Goal: Transaction & Acquisition: Purchase product/service

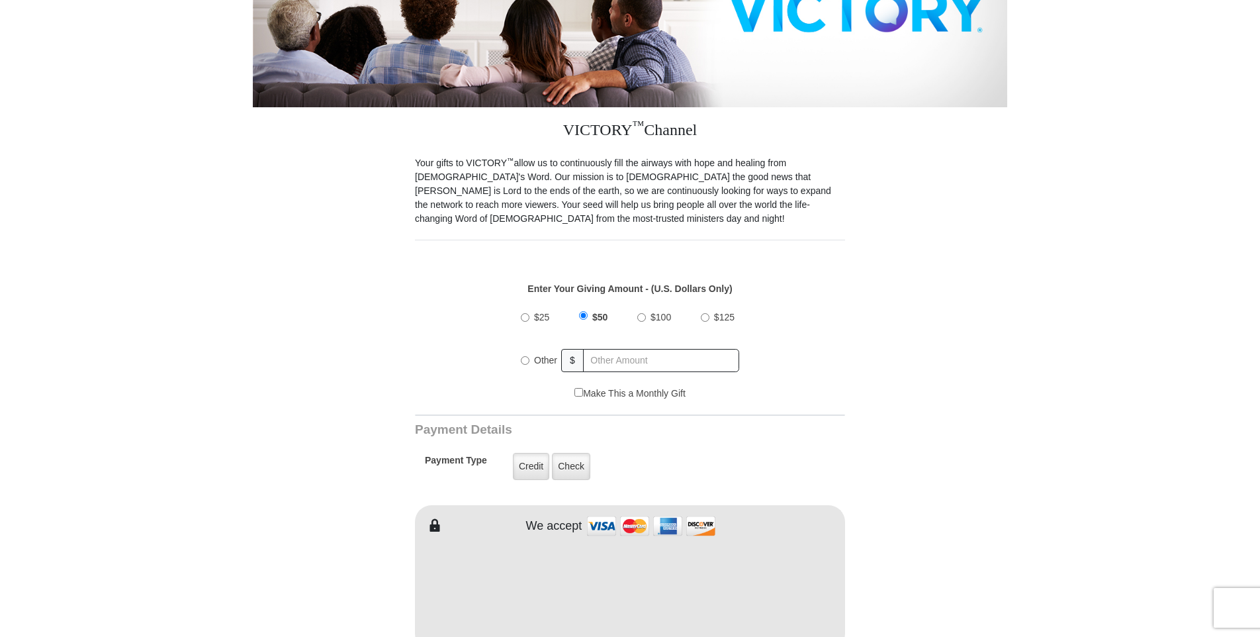
scroll to position [265, 0]
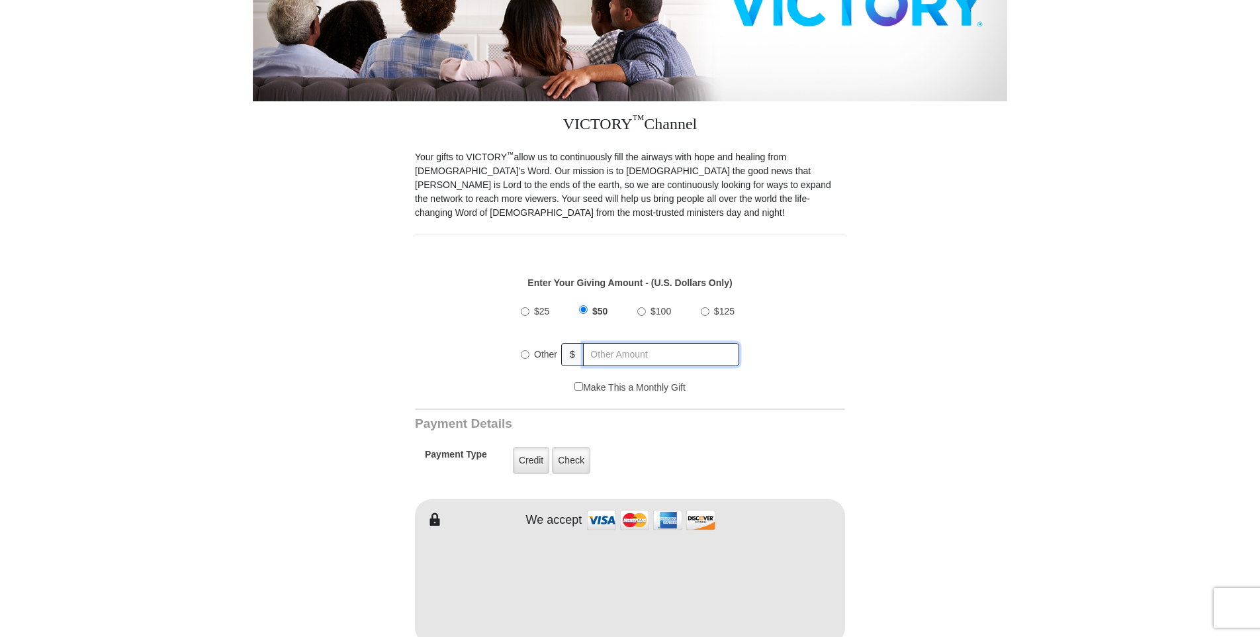
radio input "true"
click at [654, 344] on input "text" at bounding box center [661, 354] width 155 height 23
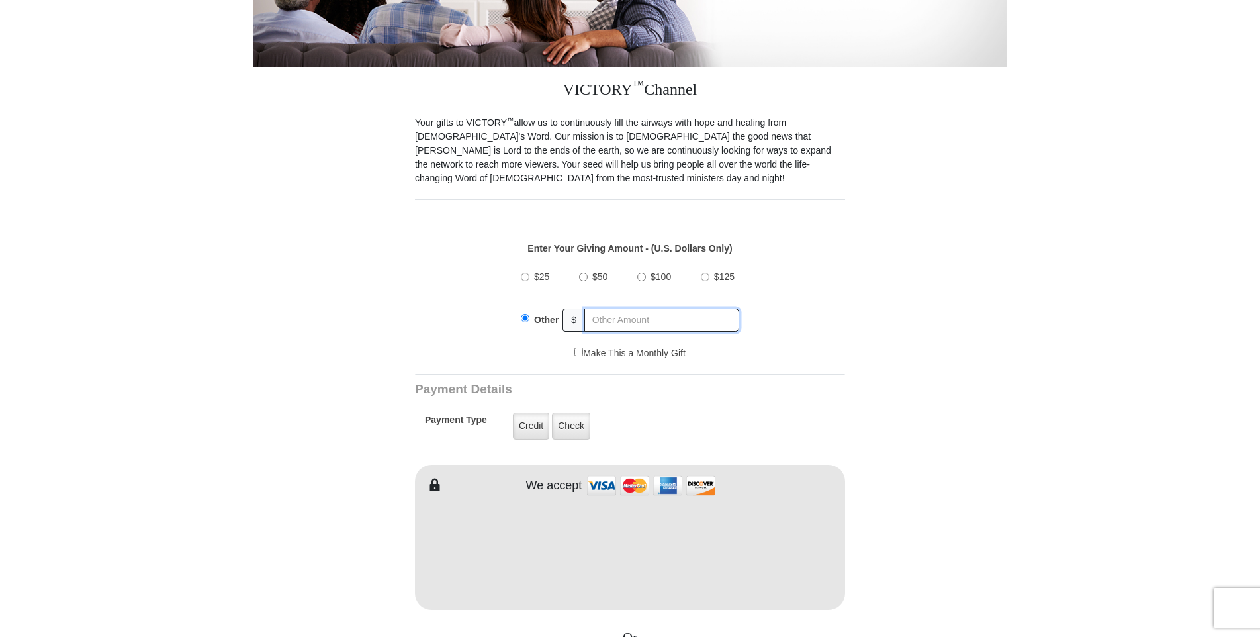
scroll to position [331, 0]
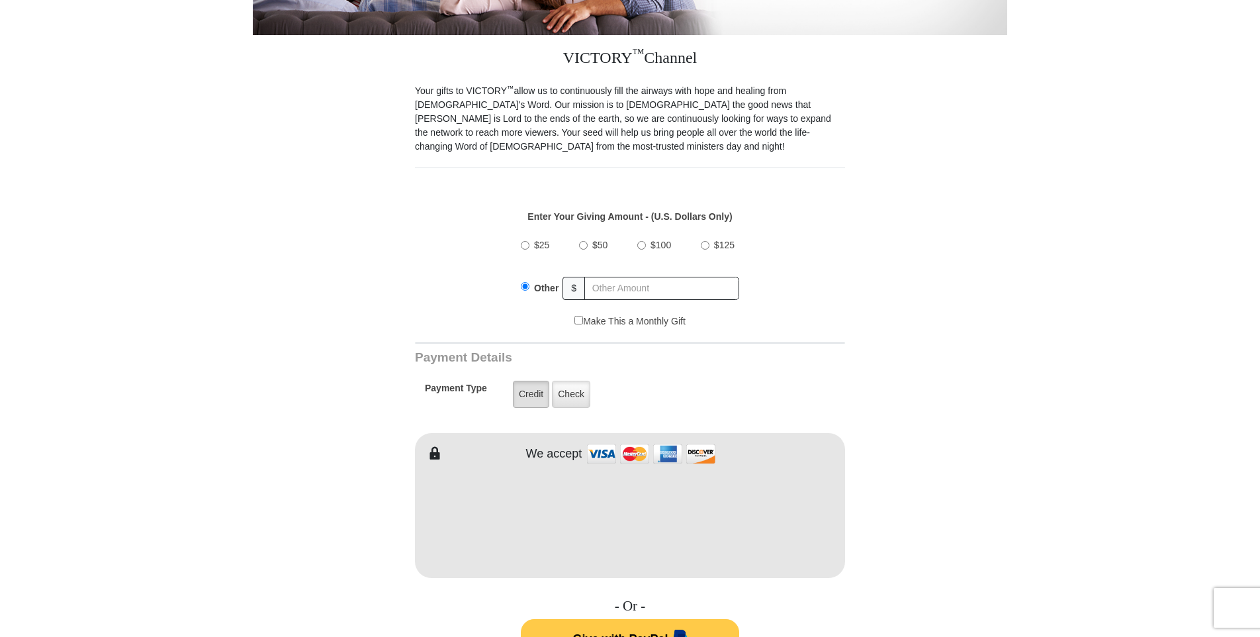
click at [527, 381] on label "Credit" at bounding box center [531, 394] width 36 height 27
click at [0, 0] on input "Credit" at bounding box center [0, 0] width 0 height 0
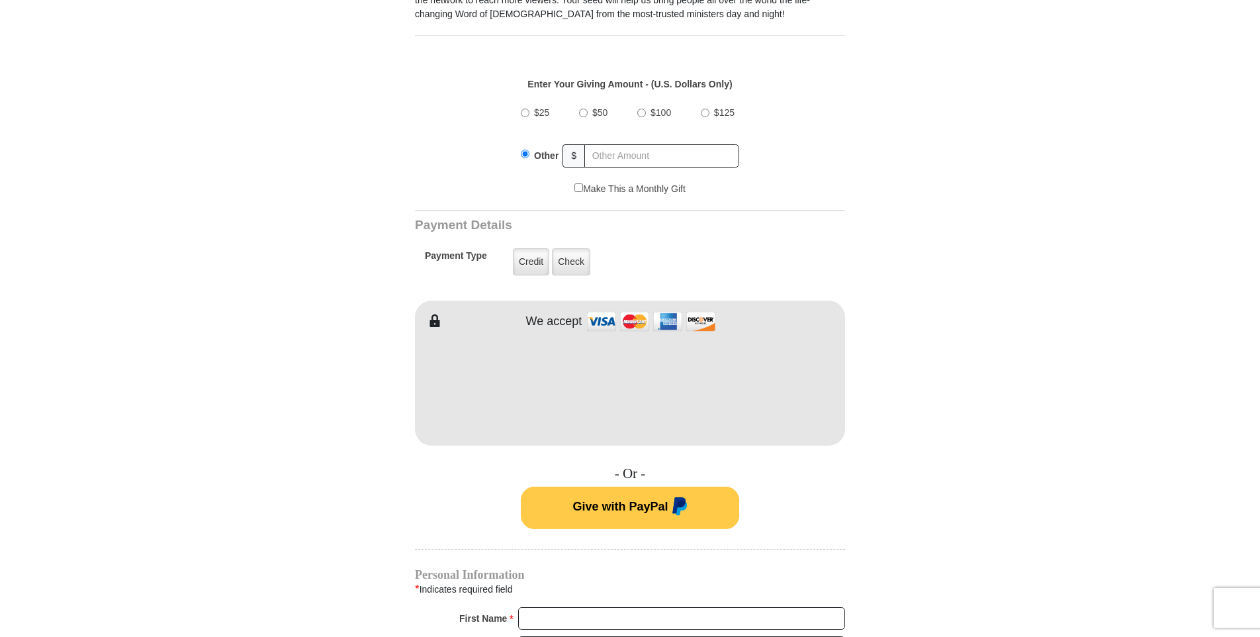
scroll to position [529, 0]
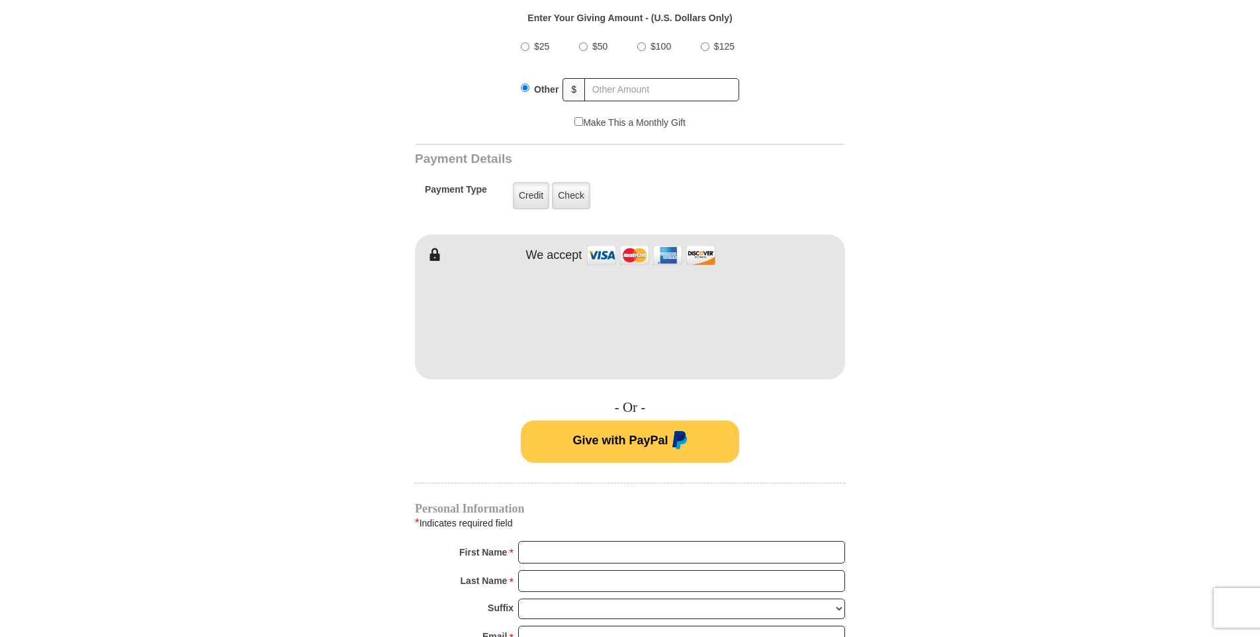
click at [230, 342] on body "VICTORY Channel Online Giving VICTORY Channel is a worldwide, on-air television…" at bounding box center [630, 634] width 1260 height 2326
click at [536, 541] on input "First Name *" at bounding box center [681, 552] width 327 height 23
type input "[PERSON_NAME]"
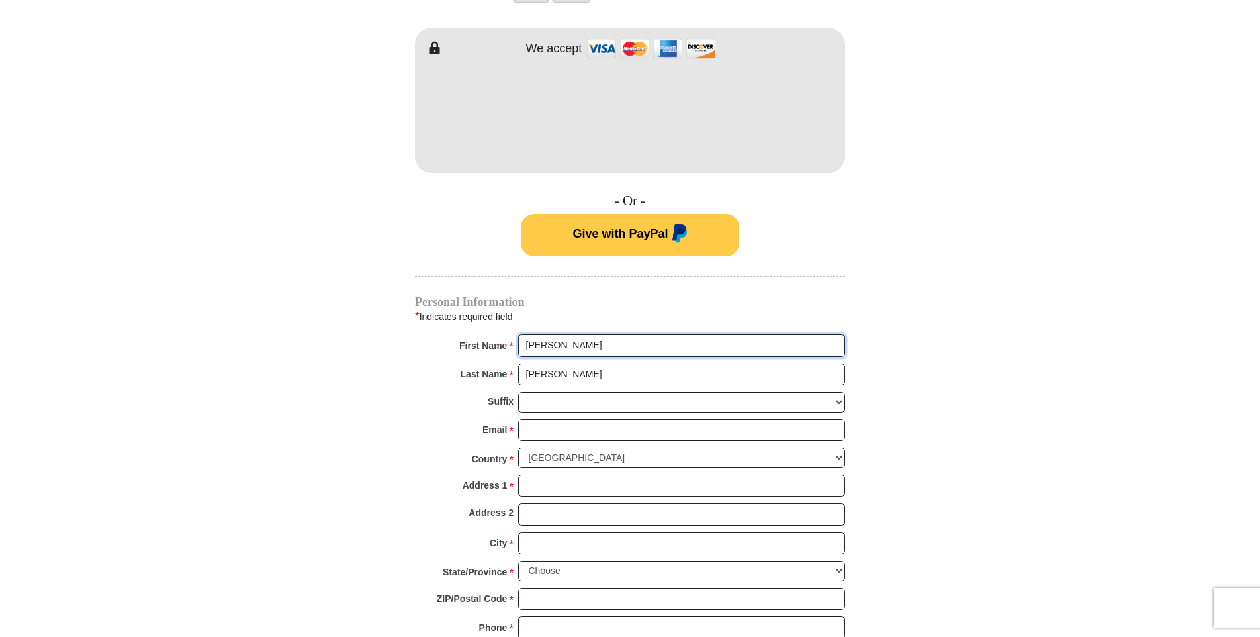
scroll to position [728, 0]
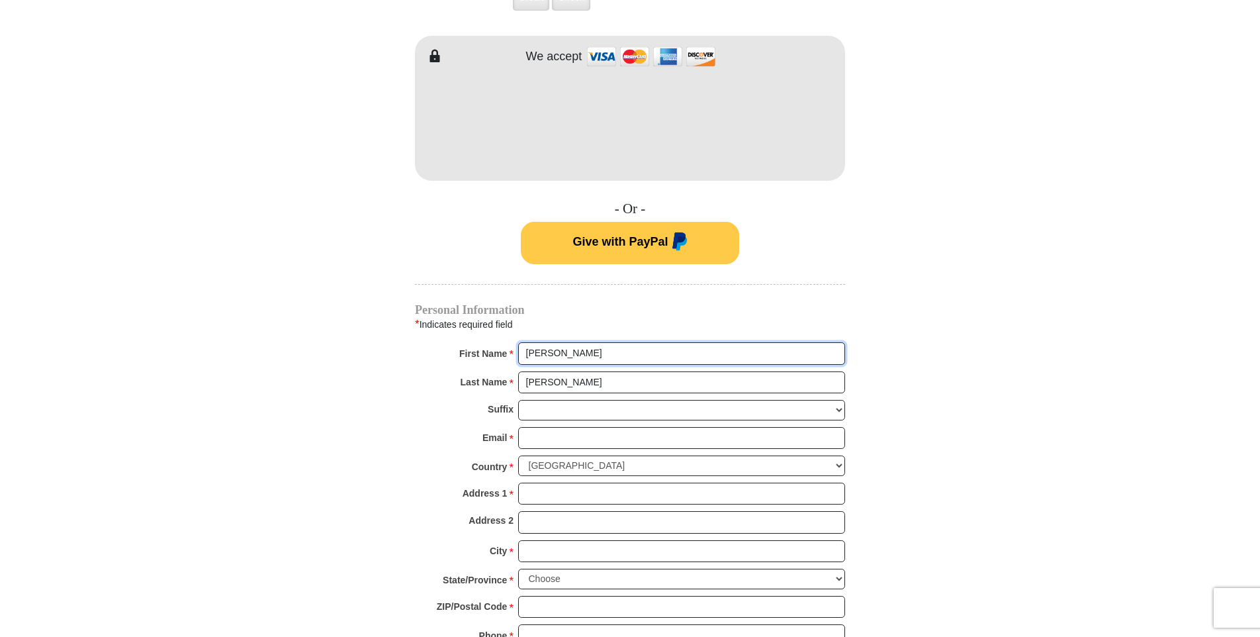
click at [599, 342] on input "[PERSON_NAME]" at bounding box center [681, 353] width 327 height 23
type input "[EMAIL_ADDRESS][DOMAIN_NAME]"
type input "[STREET_ADDRESS][PERSON_NAME]"
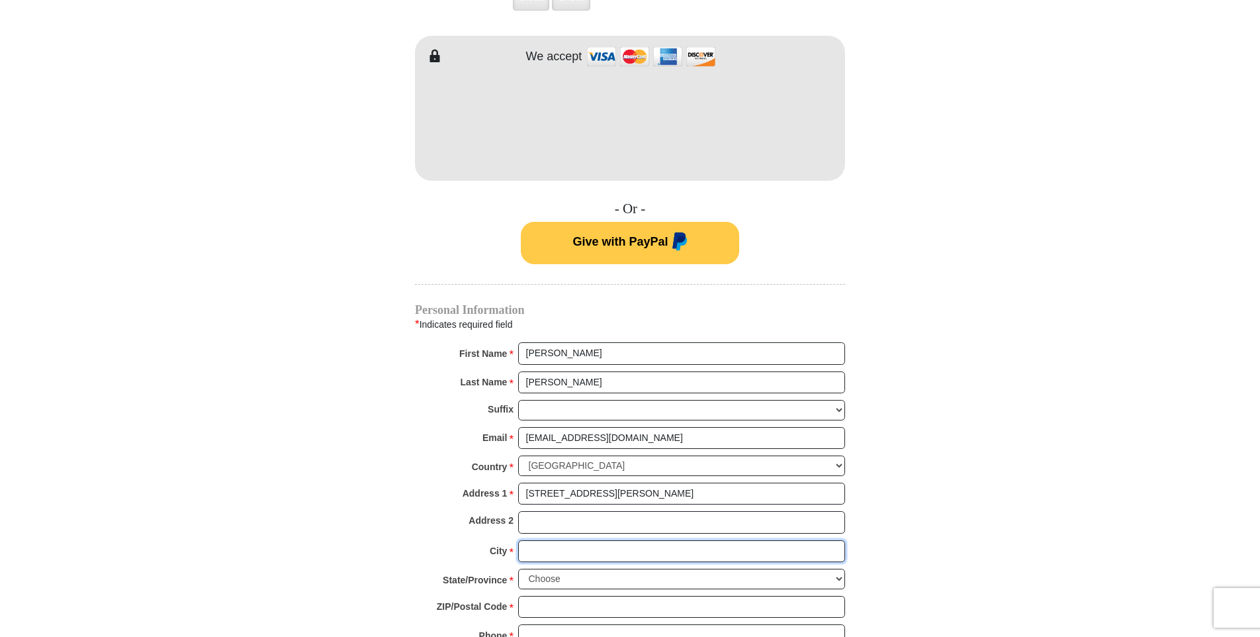
type input "White"
select select "KS"
type input "66616"
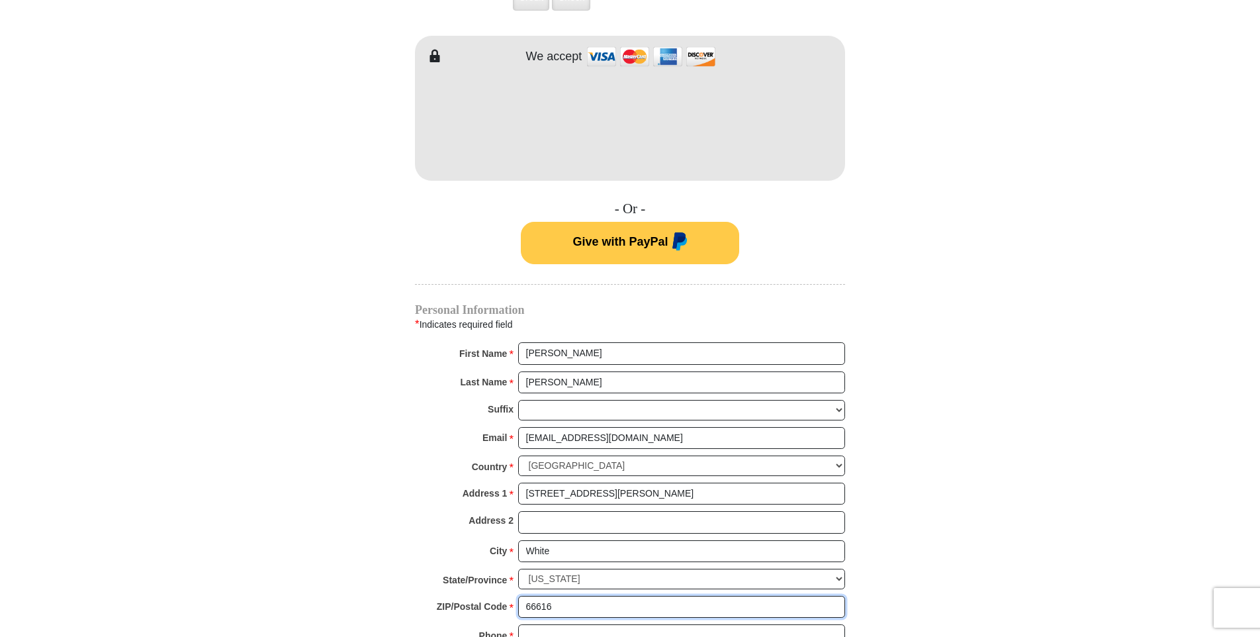
type input "7853571212"
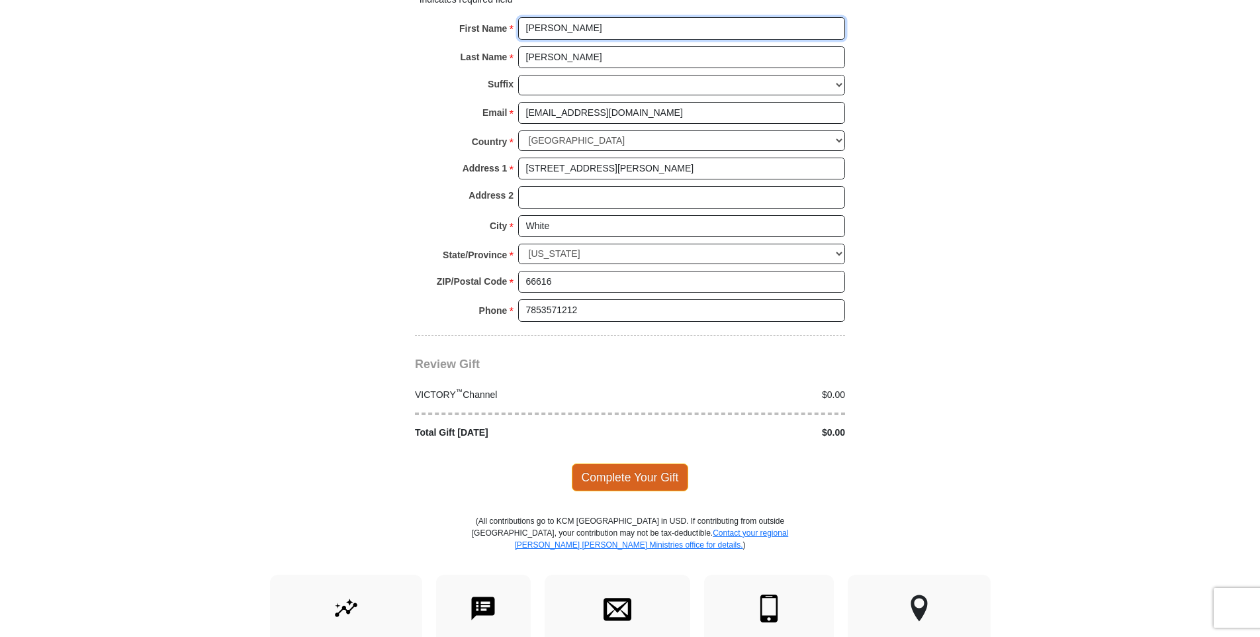
scroll to position [1059, 0]
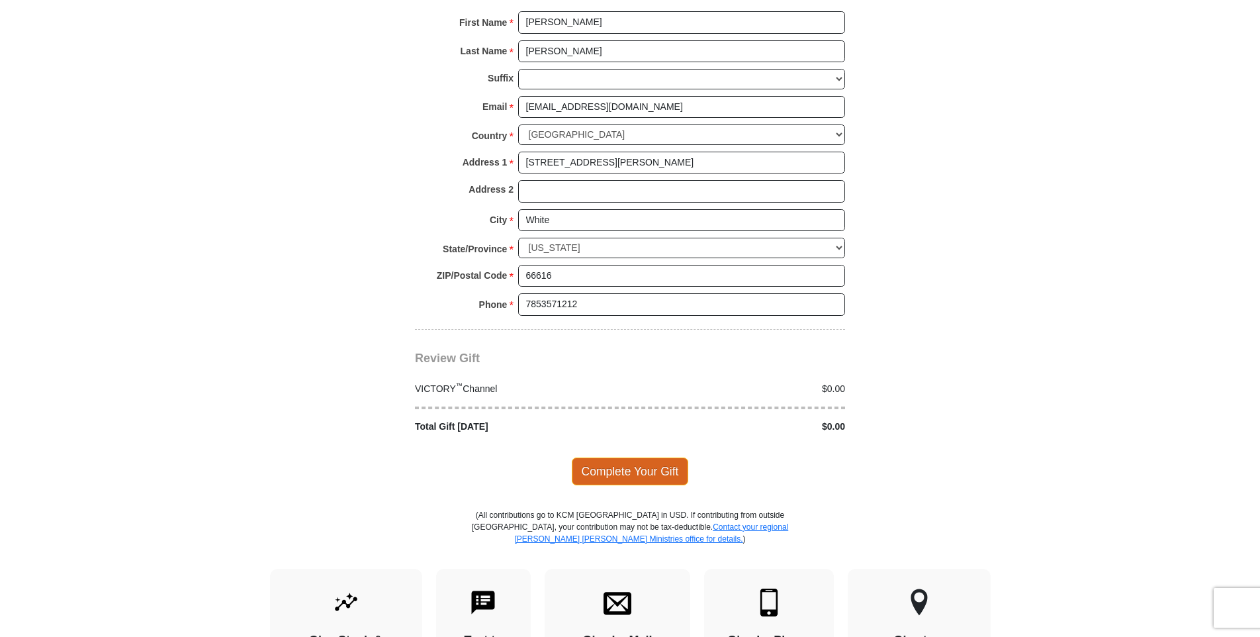
click at [634, 457] on span "Complete Your Gift" at bounding box center [630, 471] width 117 height 28
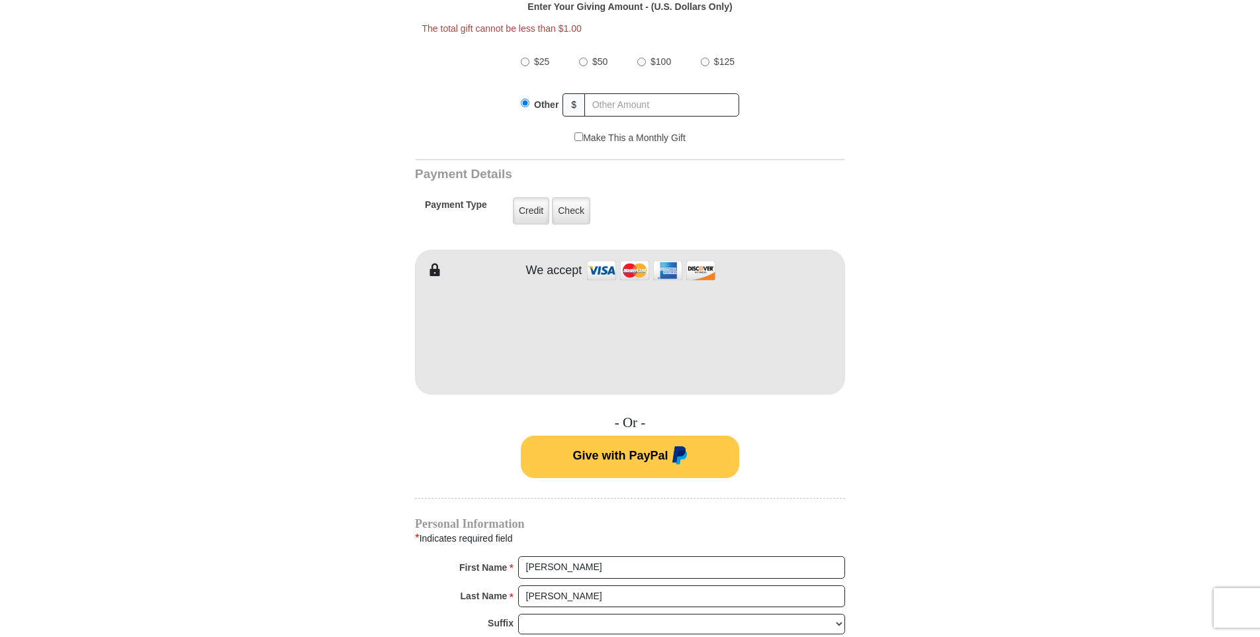
scroll to position [516, 0]
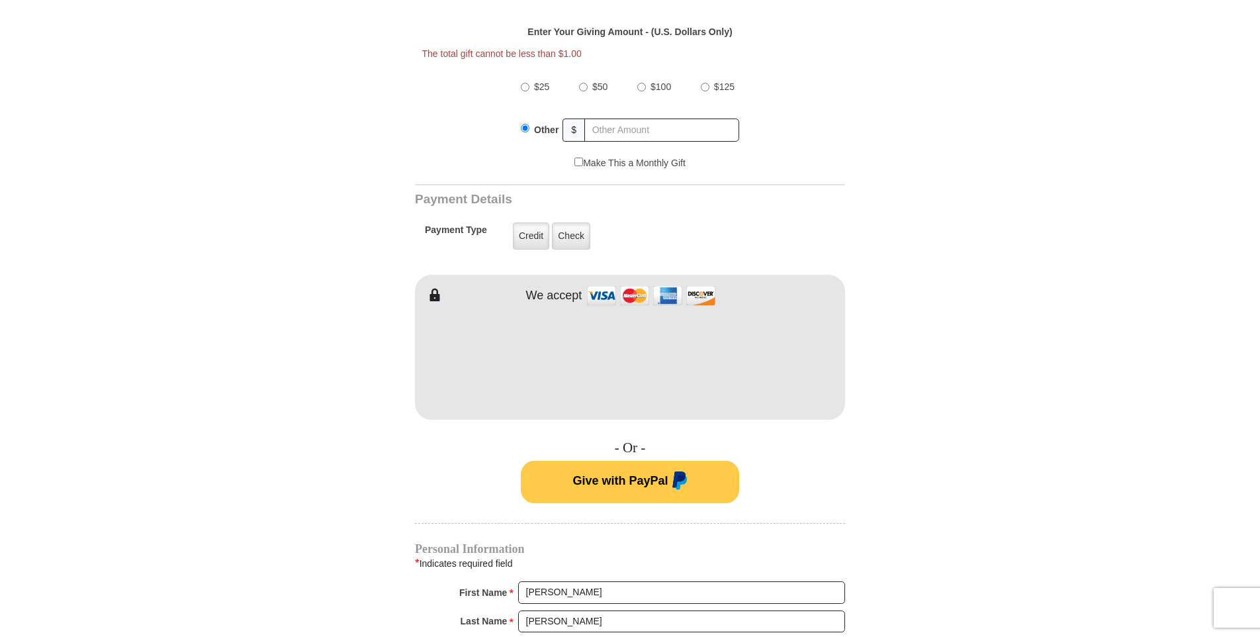
click at [584, 83] on input "$50" at bounding box center [583, 87] width 9 height 9
radio input "true"
click at [524, 83] on input "$25" at bounding box center [525, 87] width 9 height 9
radio input "true"
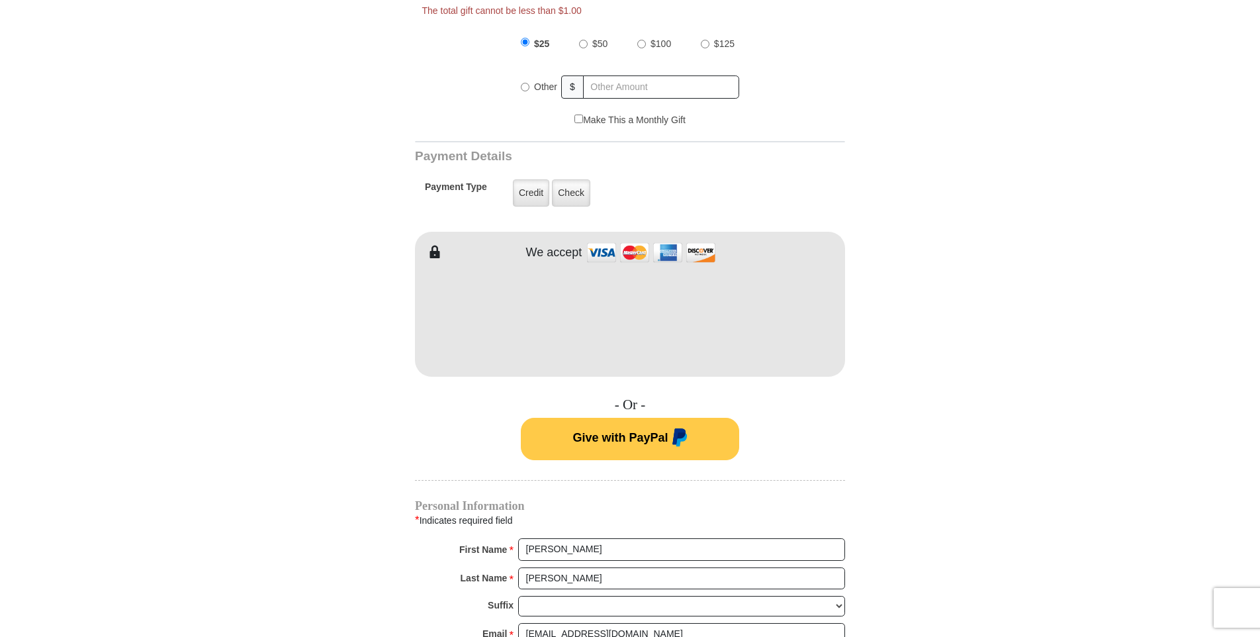
scroll to position [582, 0]
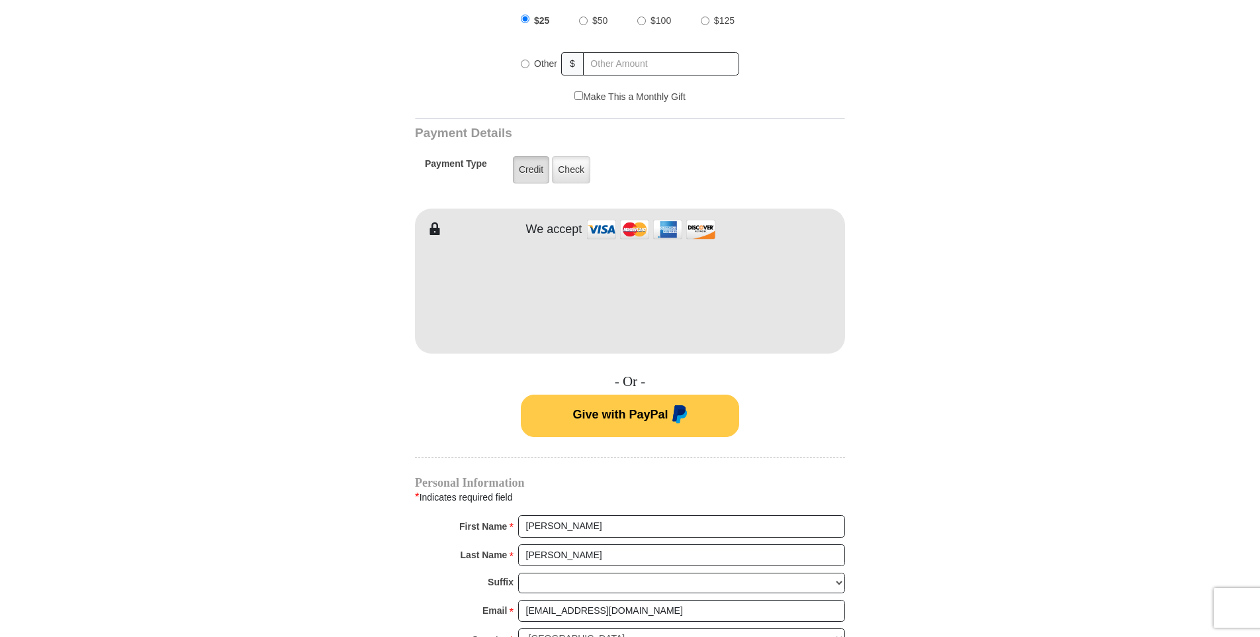
click at [530, 160] on label "Credit" at bounding box center [531, 169] width 36 height 27
click at [0, 0] on input "Credit" at bounding box center [0, 0] width 0 height 0
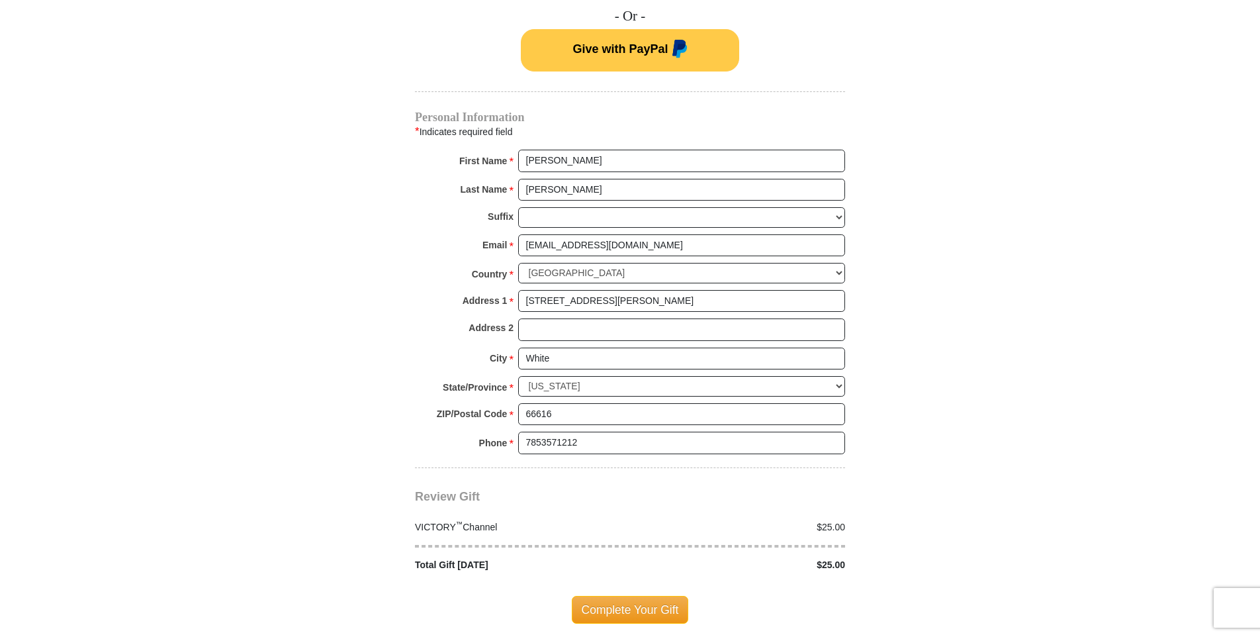
scroll to position [979, 0]
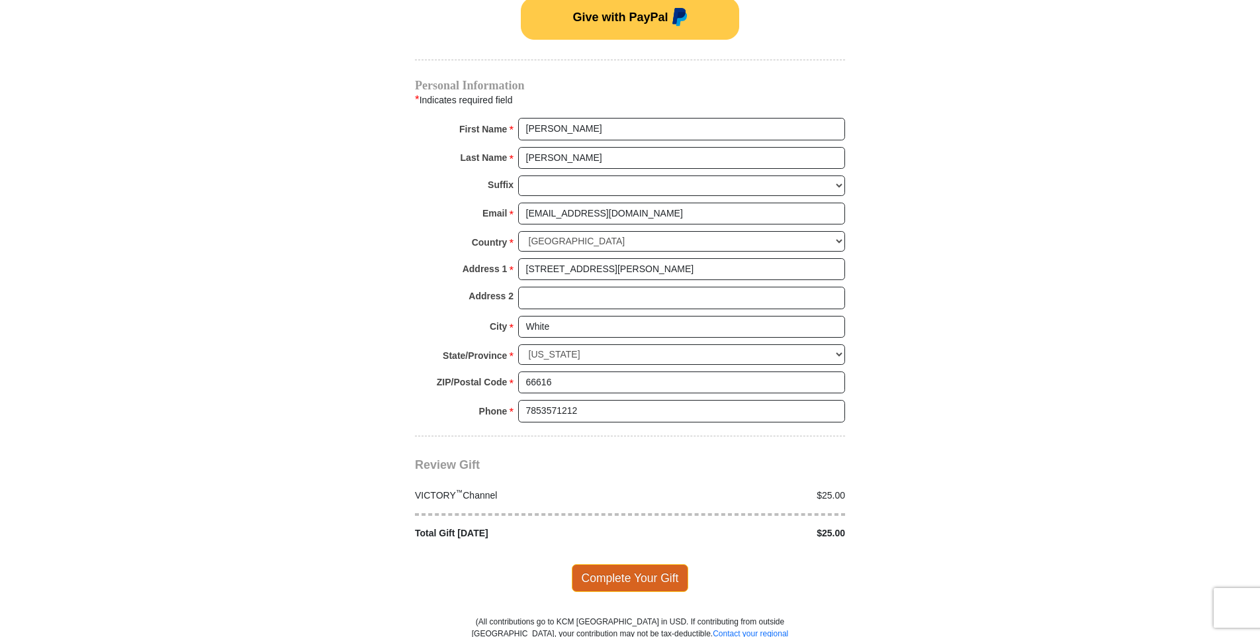
click at [656, 564] on span "Complete Your Gift" at bounding box center [630, 578] width 117 height 28
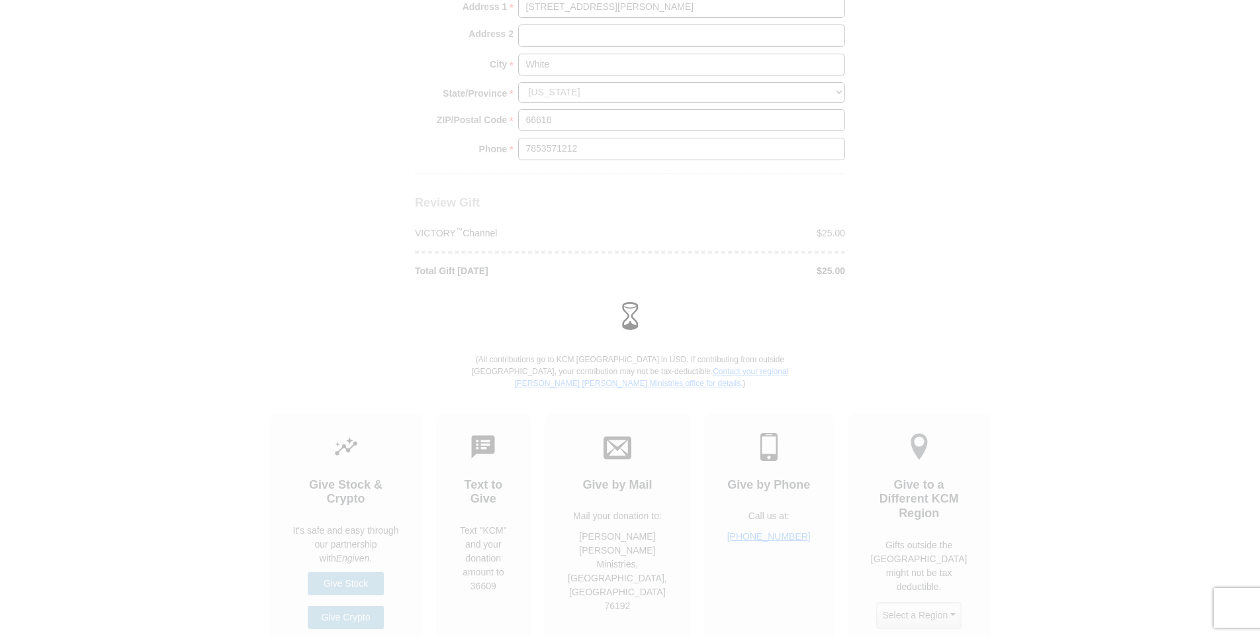
scroll to position [1371, 0]
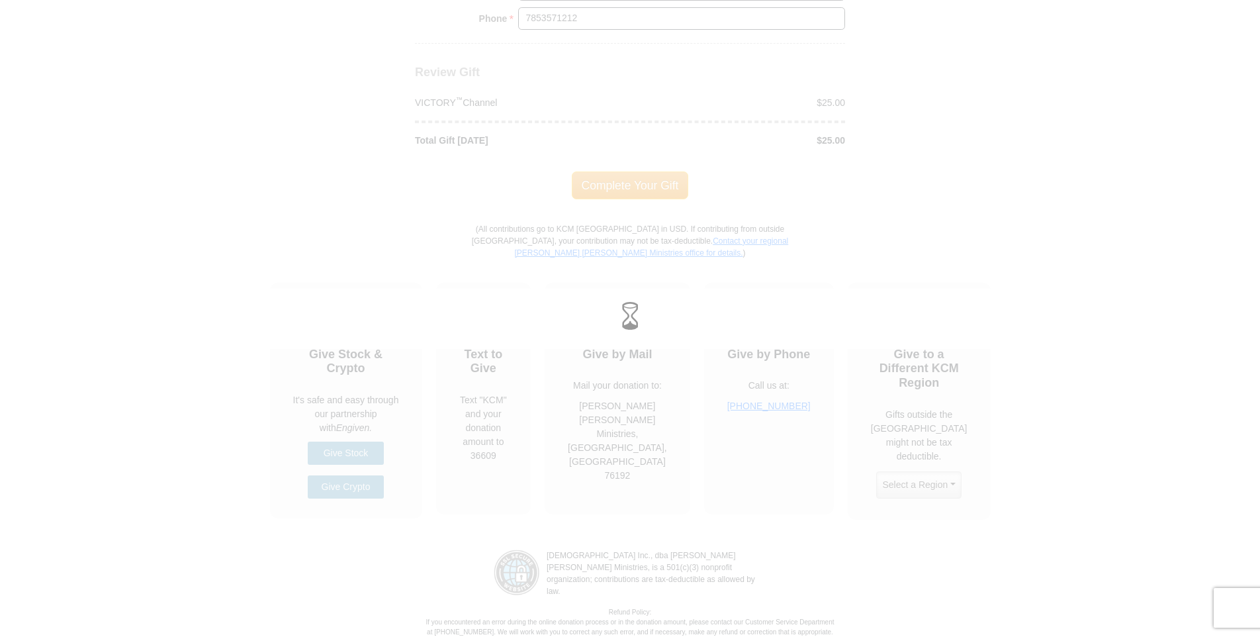
click at [279, 246] on div at bounding box center [630, 318] width 1260 height 637
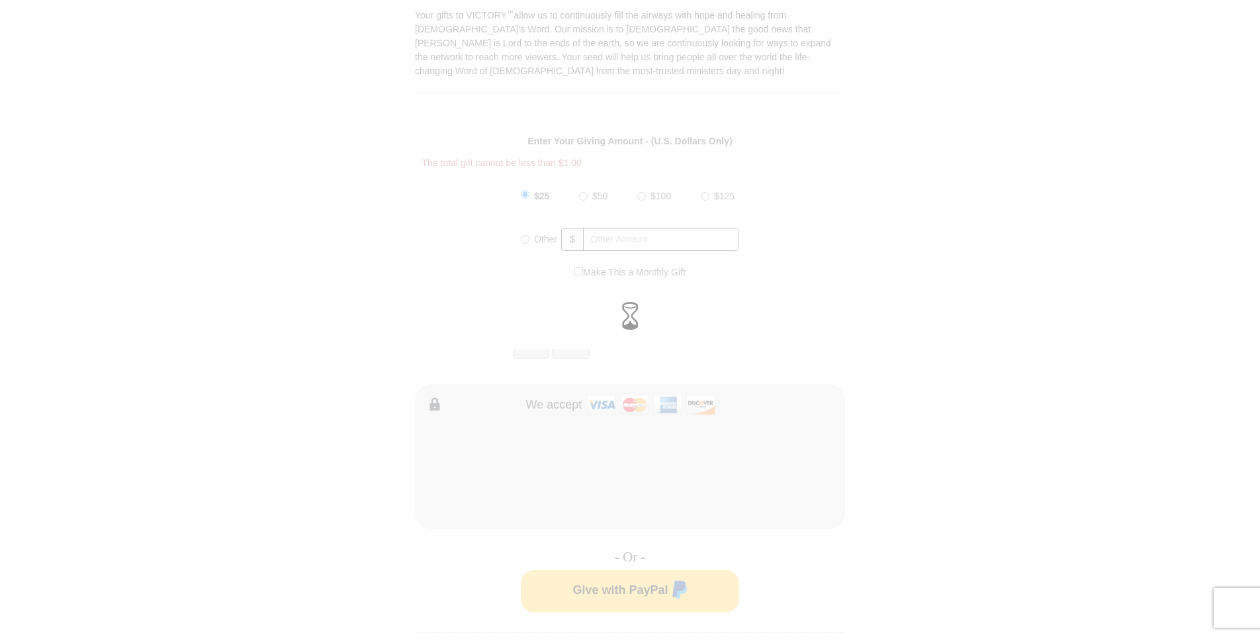
scroll to position [383, 0]
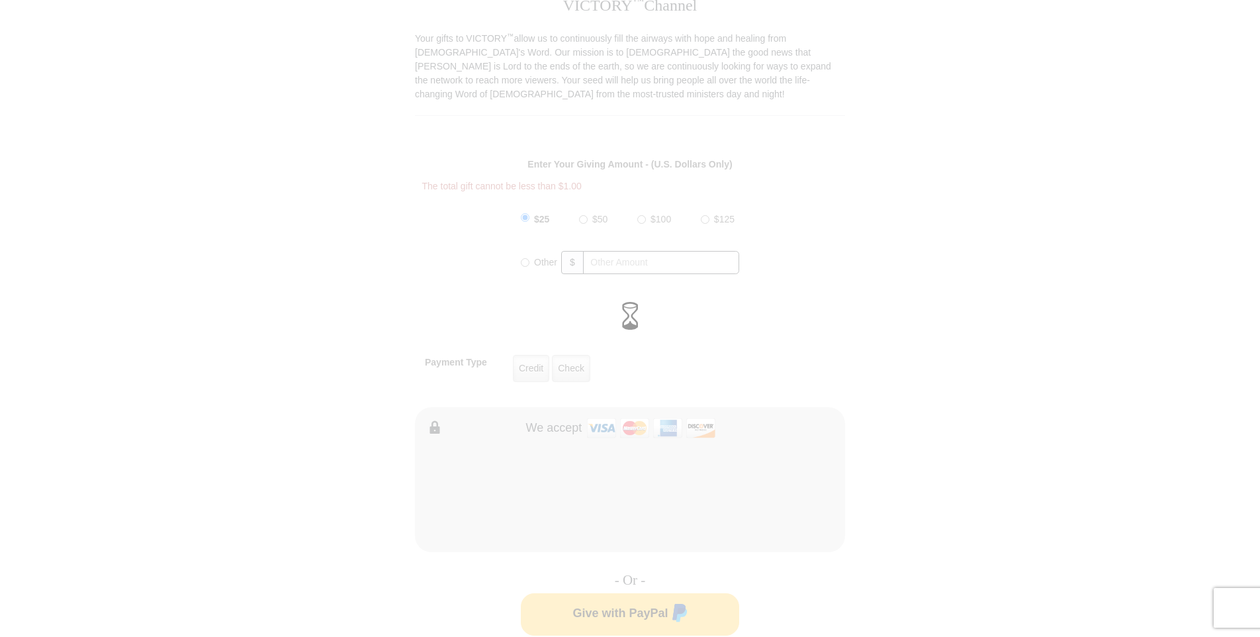
click at [408, 134] on div at bounding box center [630, 318] width 1260 height 637
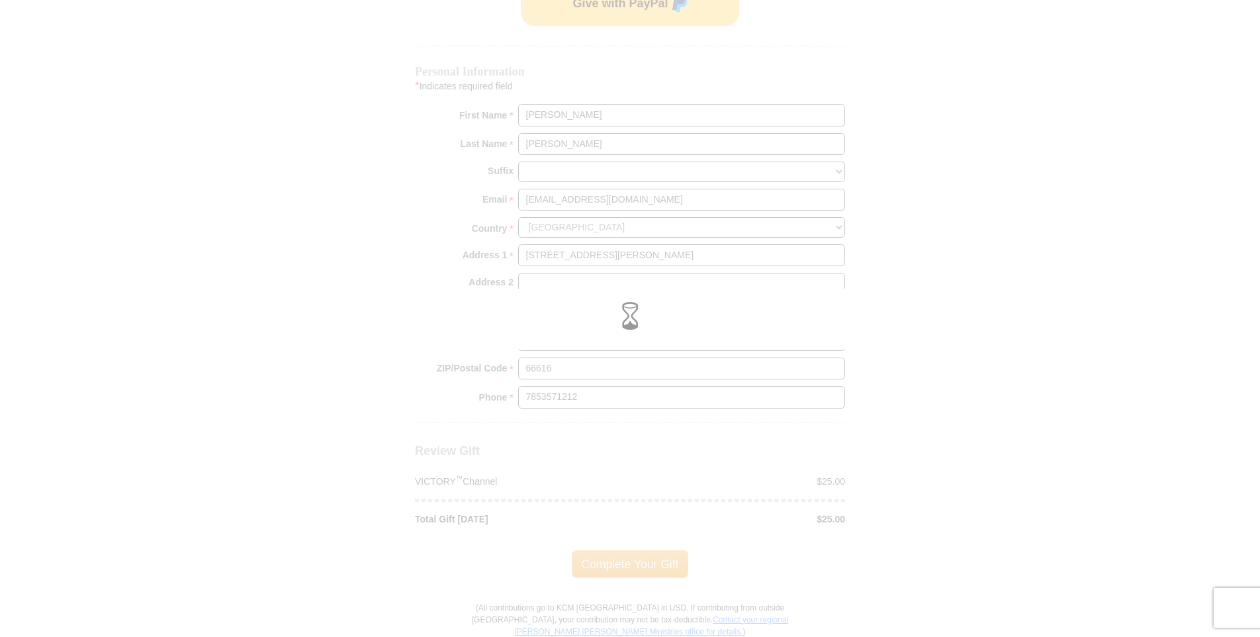
scroll to position [1125, 0]
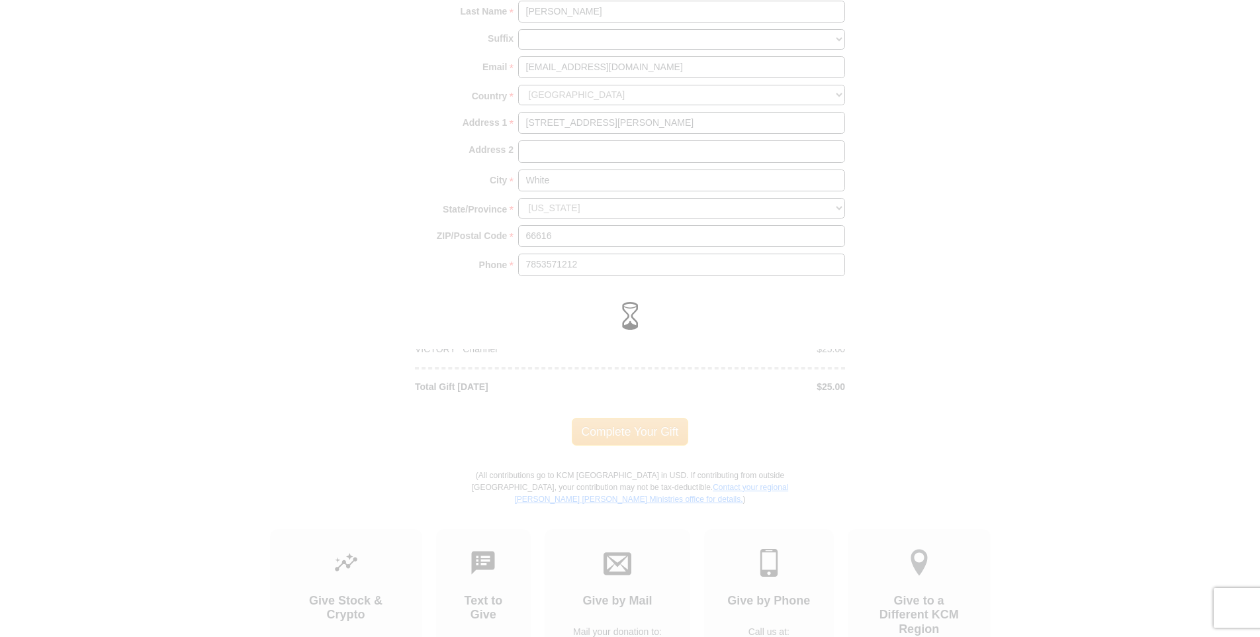
click at [625, 320] on span at bounding box center [630, 316] width 28 height 28
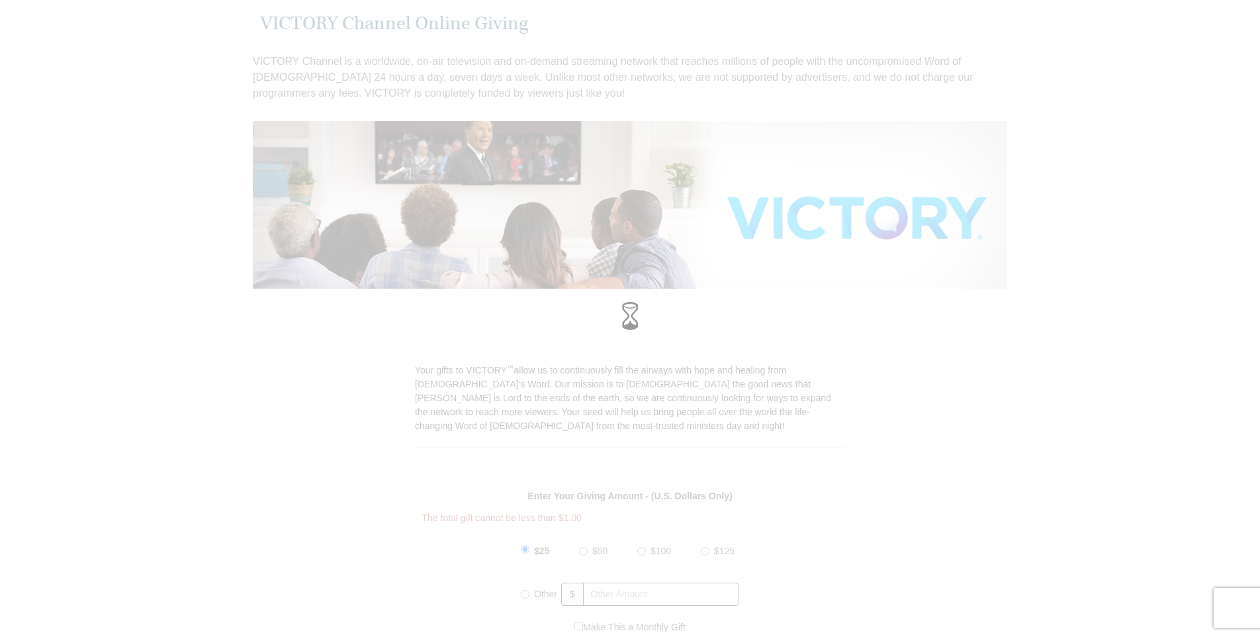
scroll to position [0, 0]
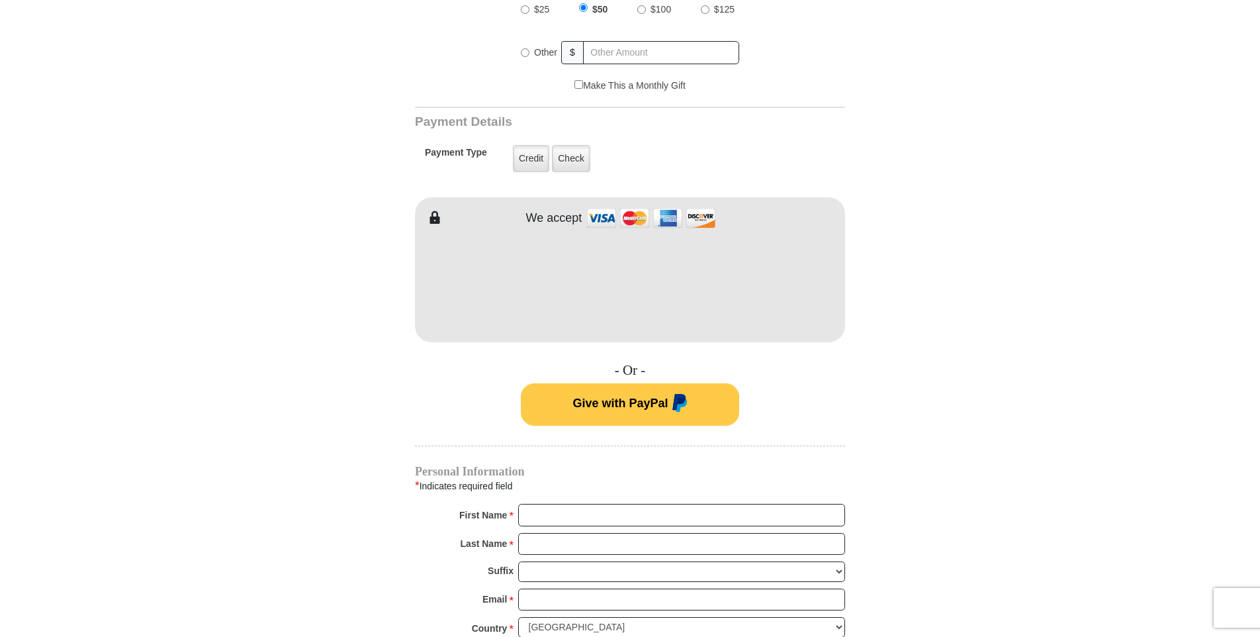
scroll to position [463, 0]
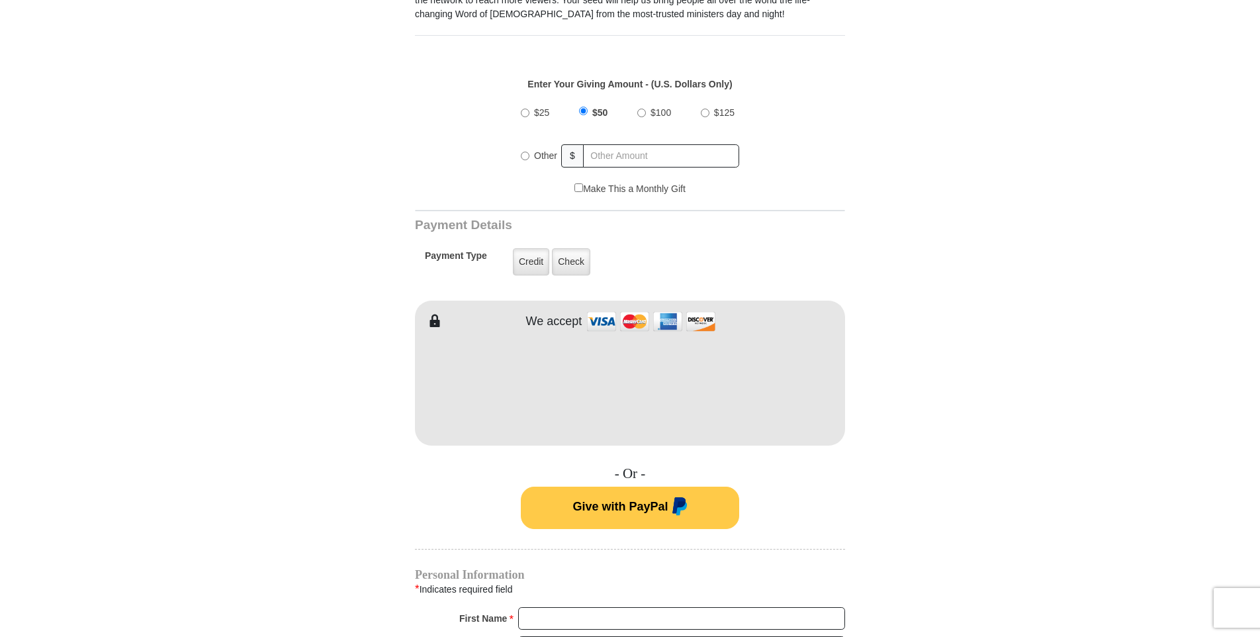
click at [524, 109] on input "$25" at bounding box center [525, 113] width 9 height 9
radio input "true"
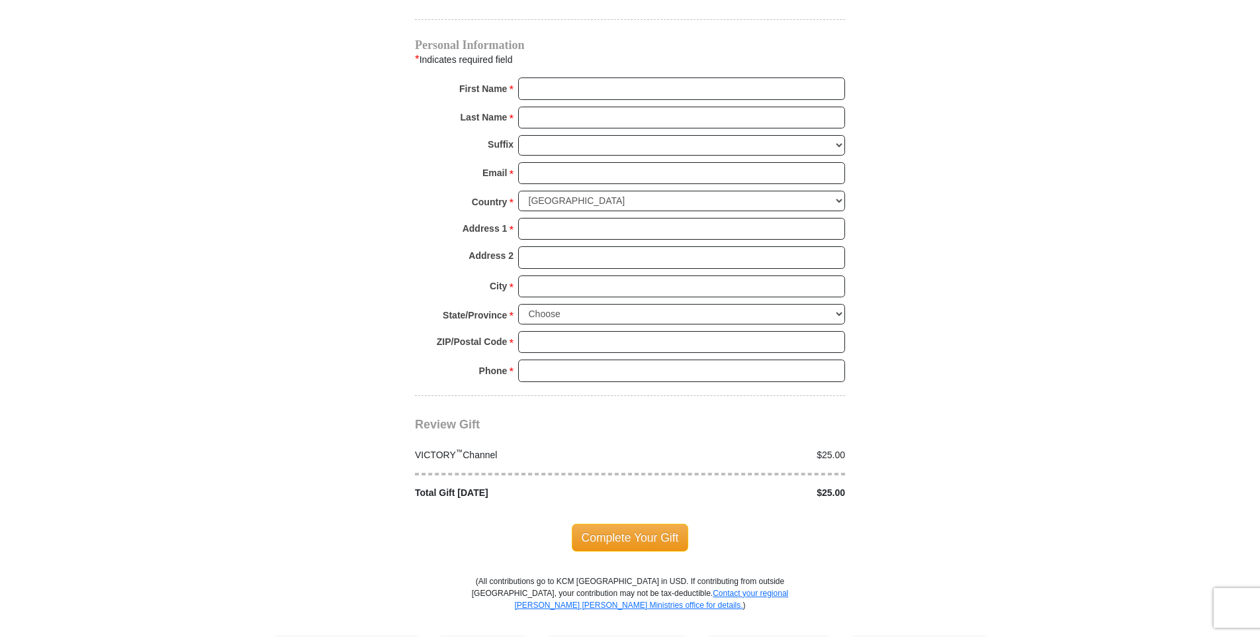
scroll to position [1059, 0]
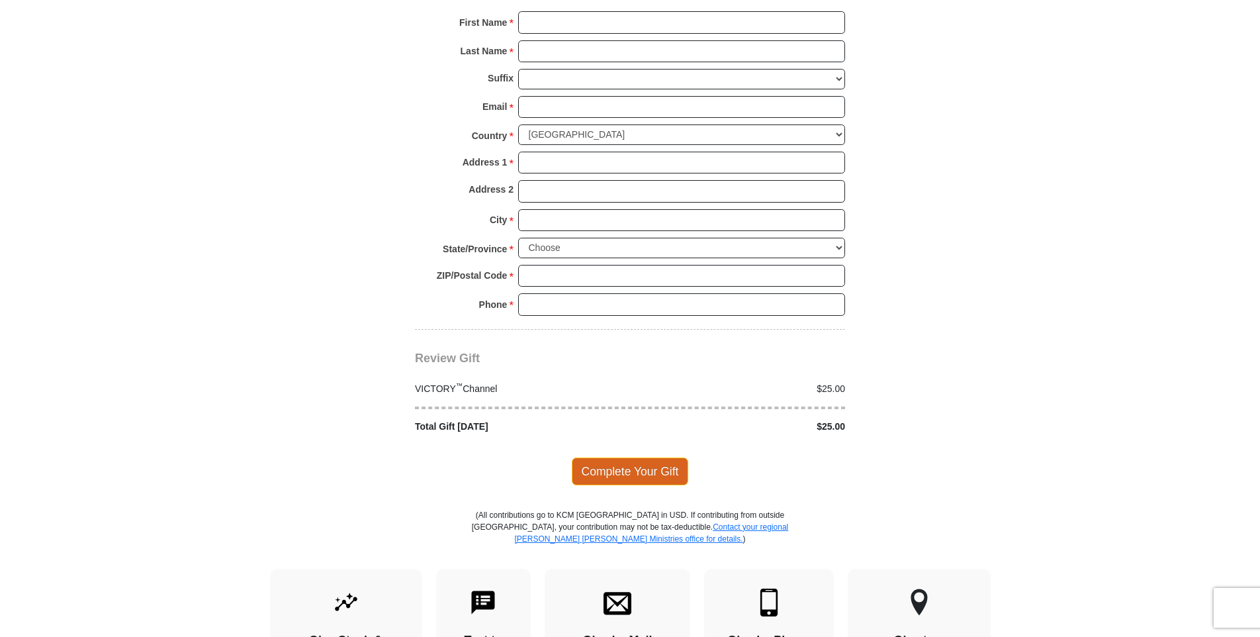
click at [620, 457] on span "Complete Your Gift" at bounding box center [630, 471] width 117 height 28
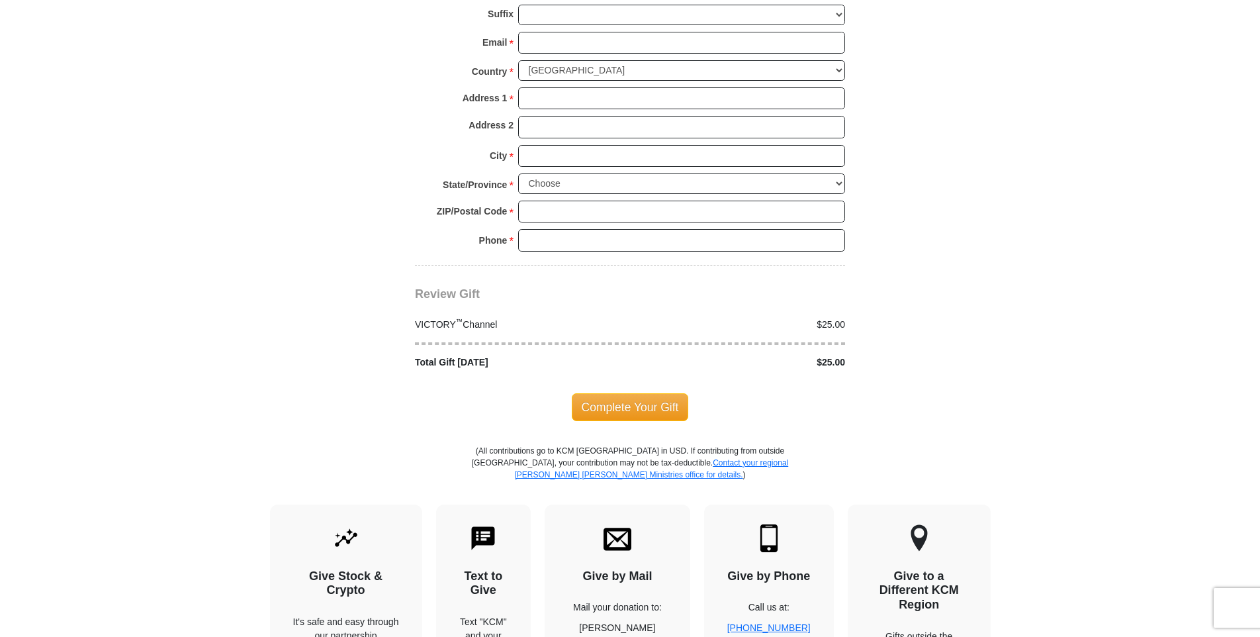
scroll to position [1387, 0]
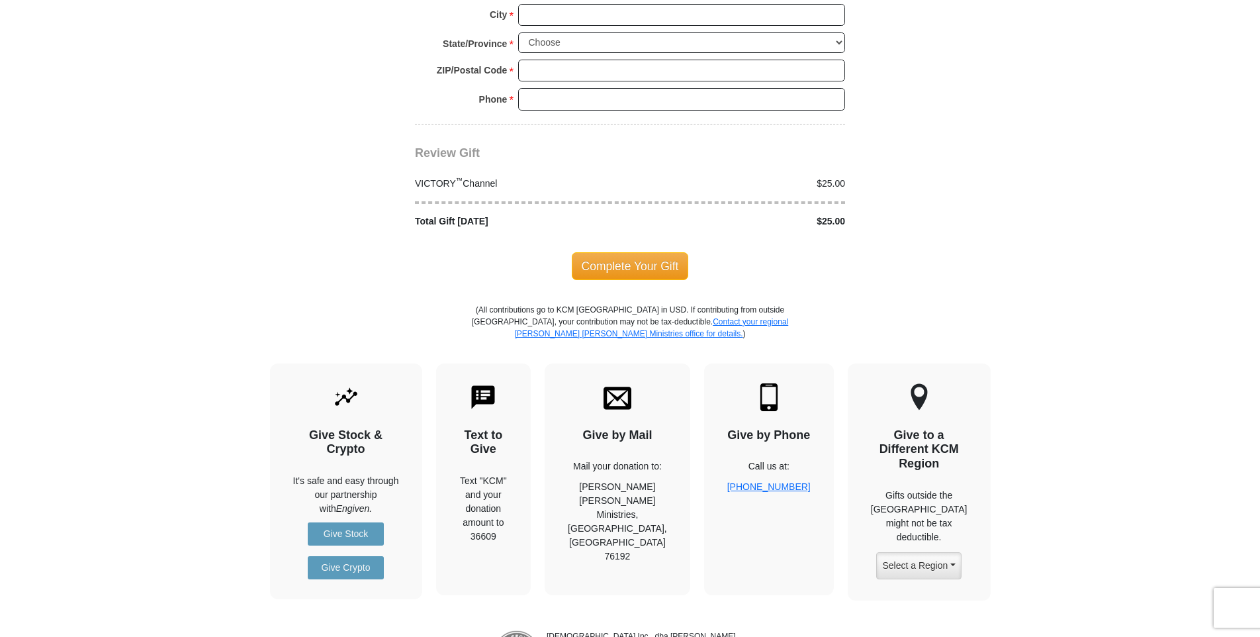
click at [634, 257] on span "Complete Your Gift" at bounding box center [630, 266] width 117 height 28
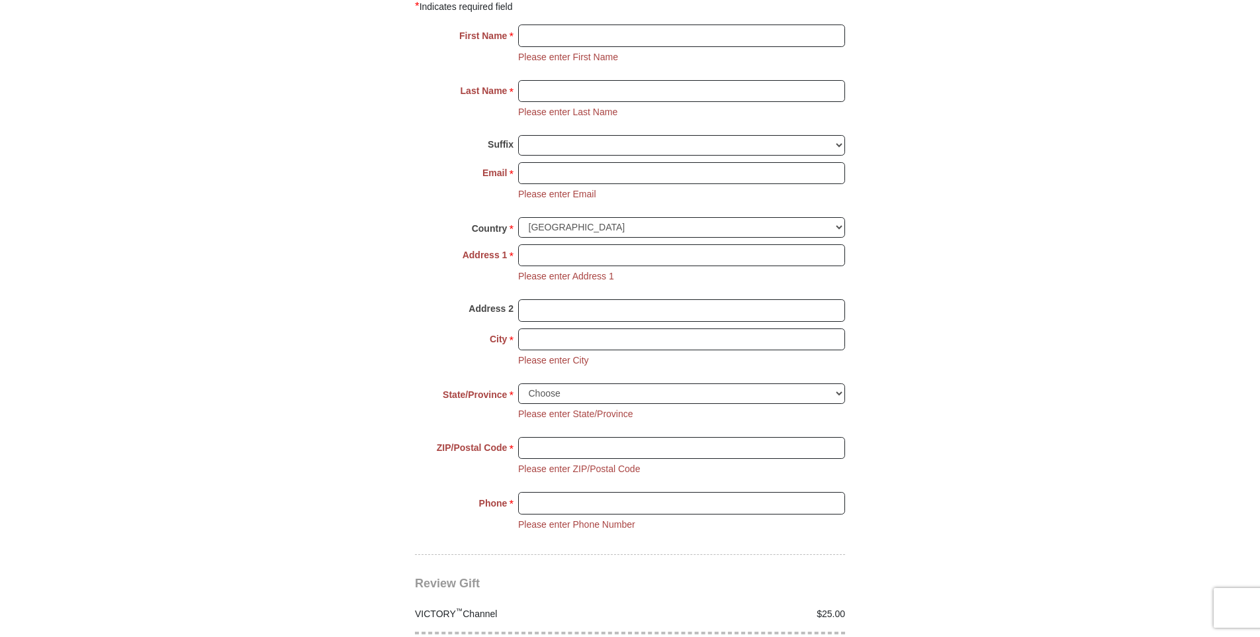
scroll to position [980, 0]
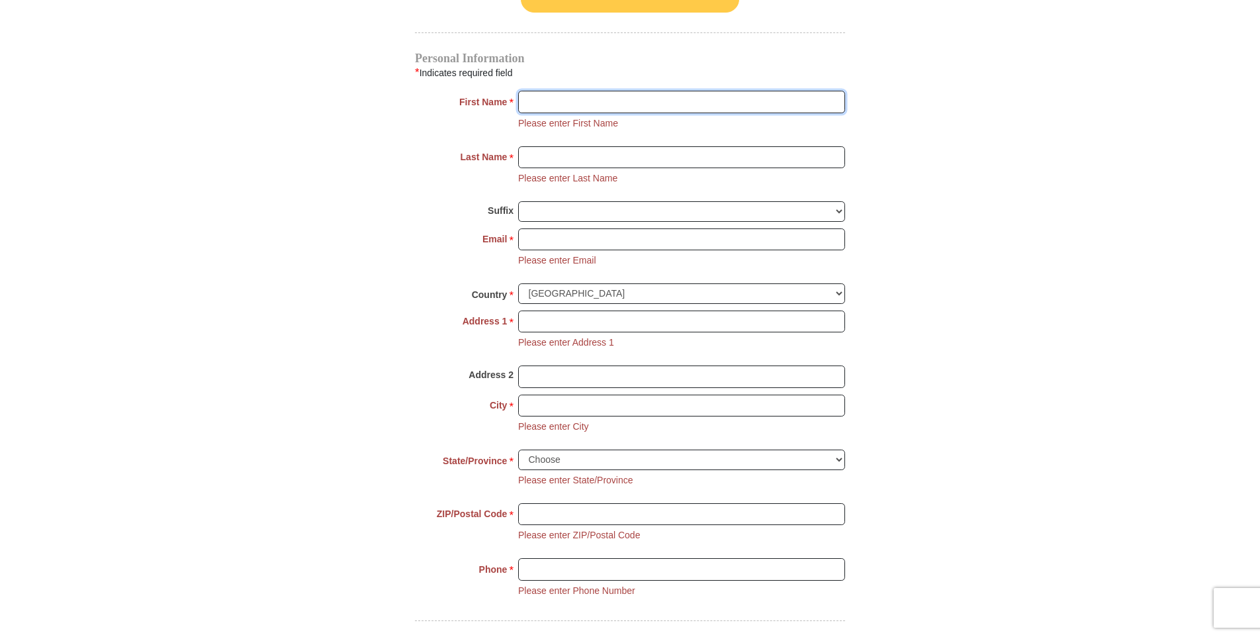
click at [659, 98] on input "First Name *" at bounding box center [681, 102] width 327 height 23
type input "[PERSON_NAME]"
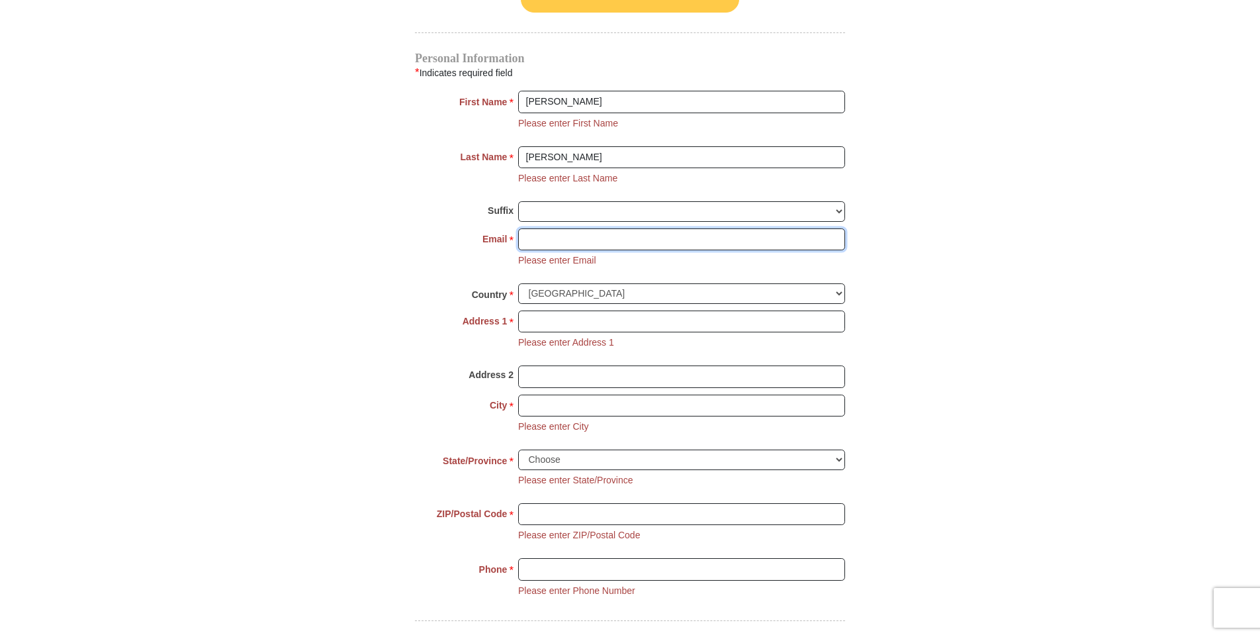
type input "[EMAIL_ADDRESS][DOMAIN_NAME]"
type input "[STREET_ADDRESS][PERSON_NAME]"
type input "White"
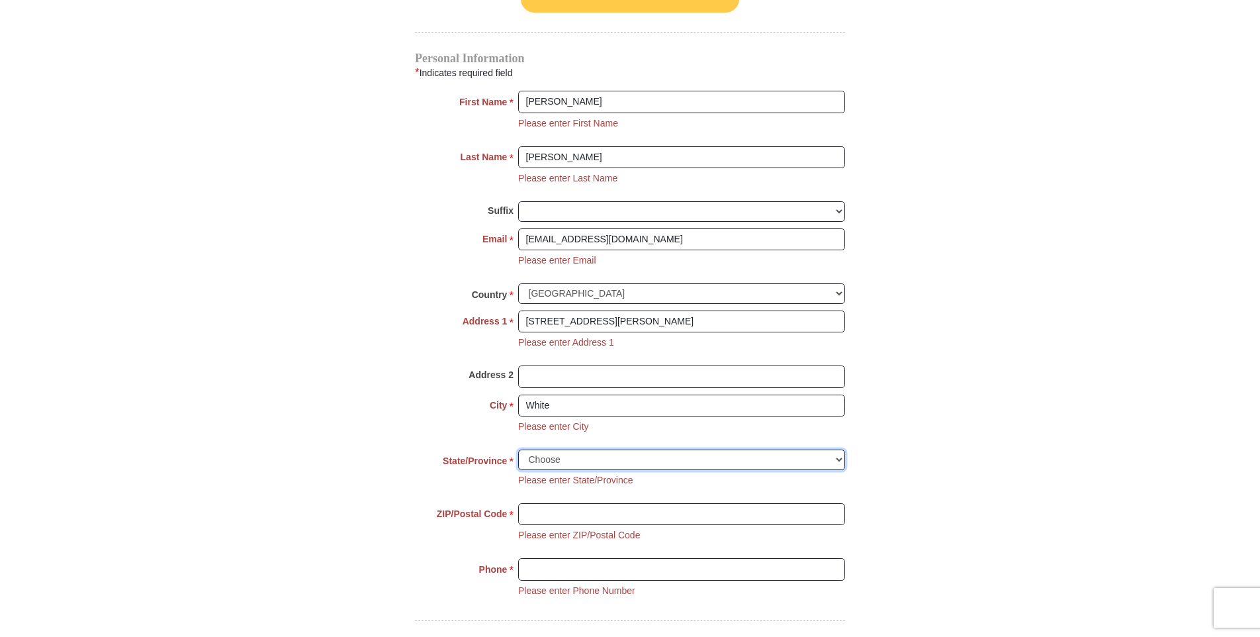
select select "KS"
type input "66616"
type input "7853571212"
radio input "true"
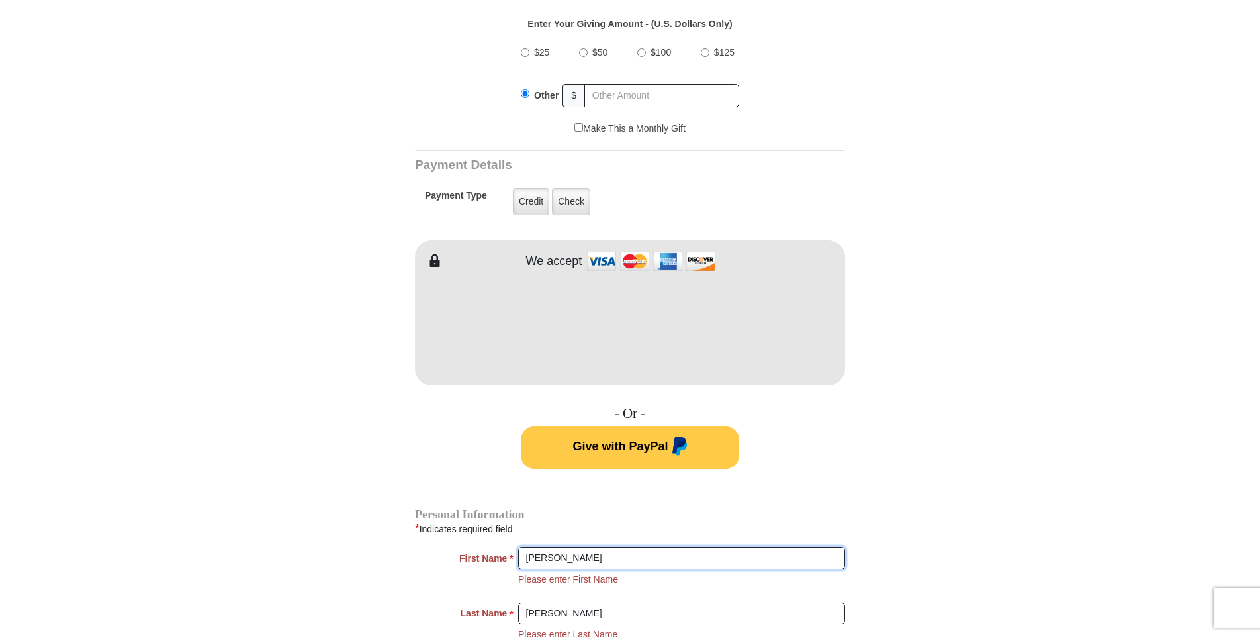
scroll to position [450, 0]
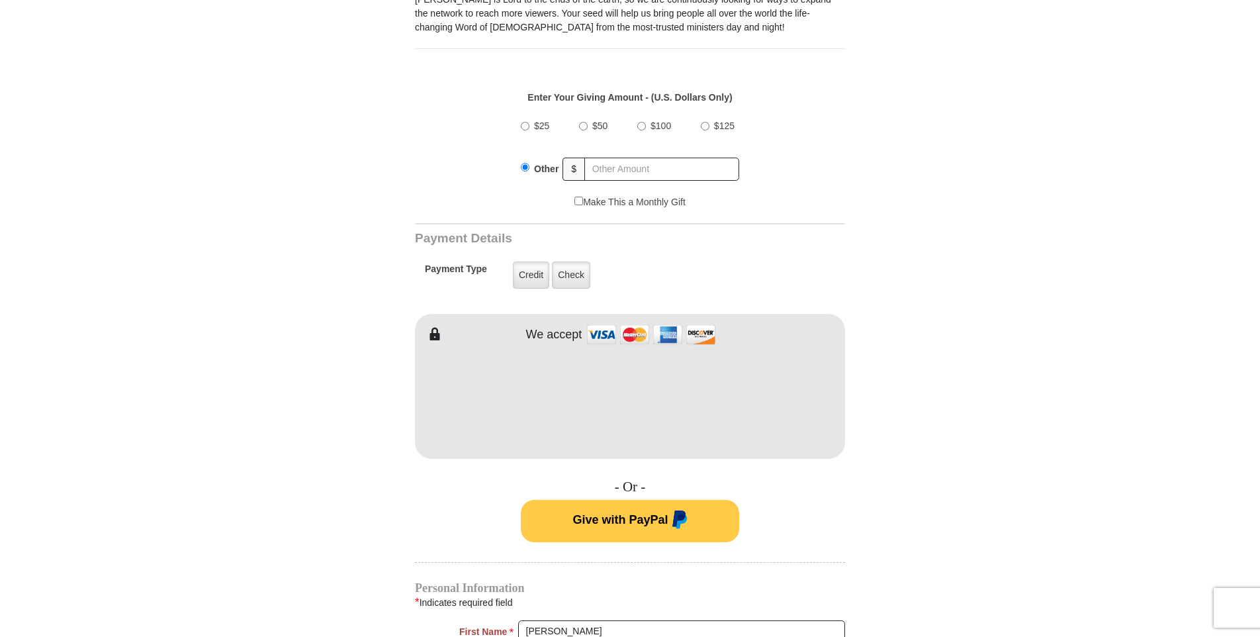
click at [524, 122] on input "$25" at bounding box center [525, 126] width 9 height 9
radio input "true"
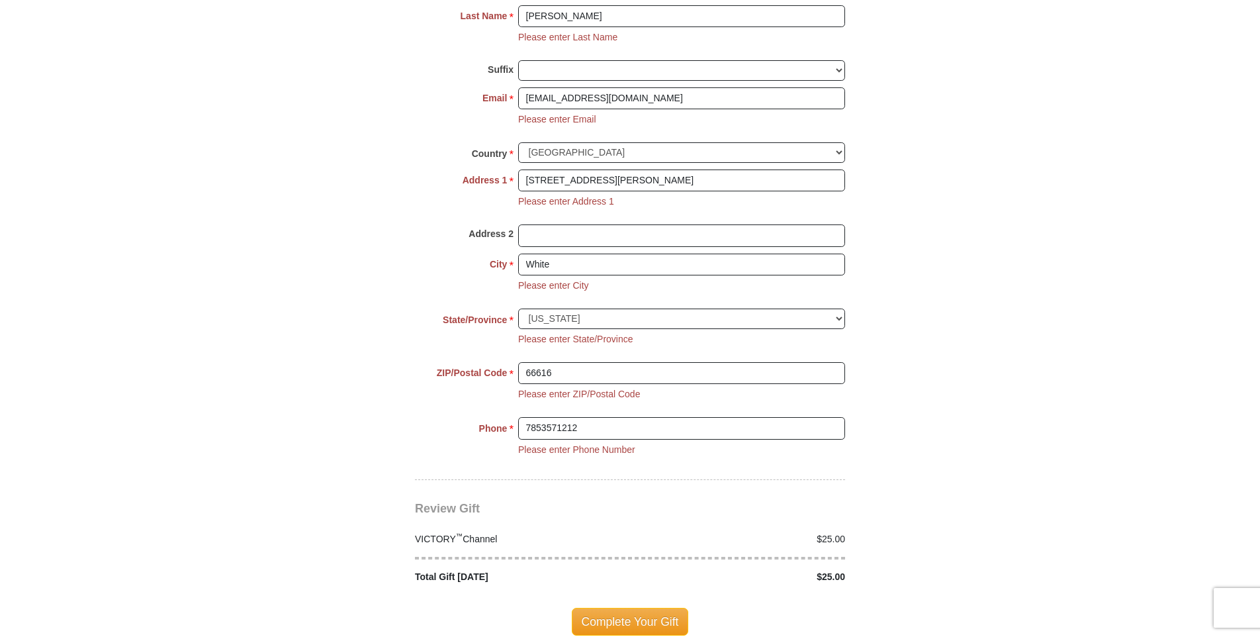
scroll to position [1178, 0]
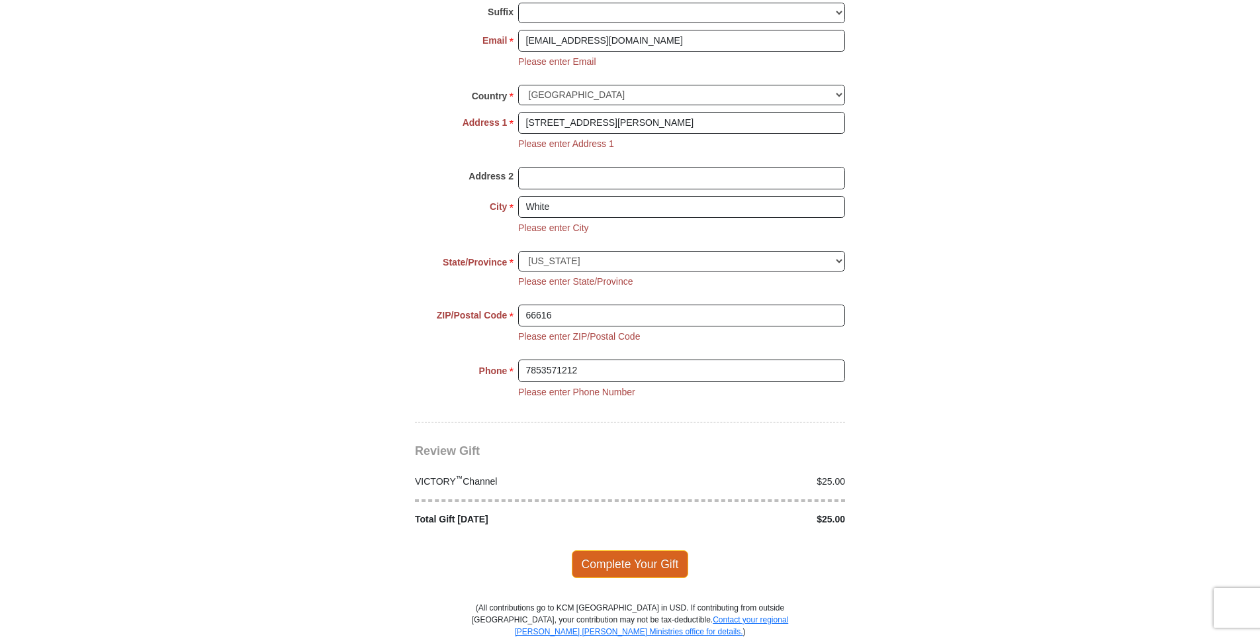
click at [620, 550] on span "Complete Your Gift" at bounding box center [630, 564] width 117 height 28
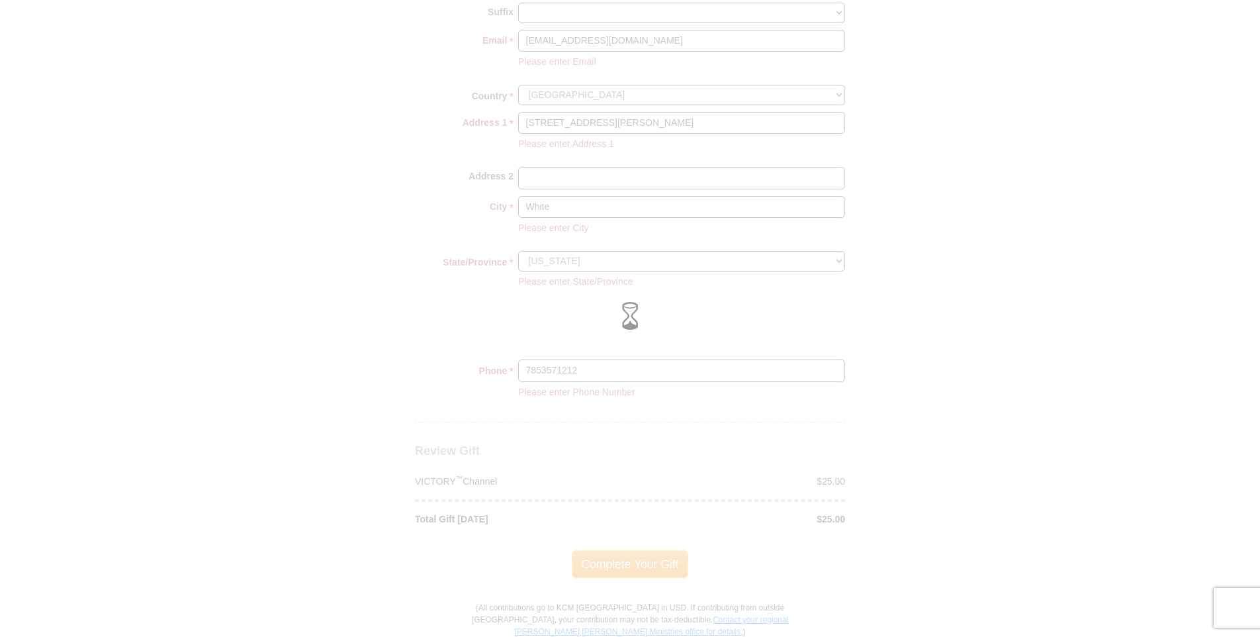
scroll to position [1125, 0]
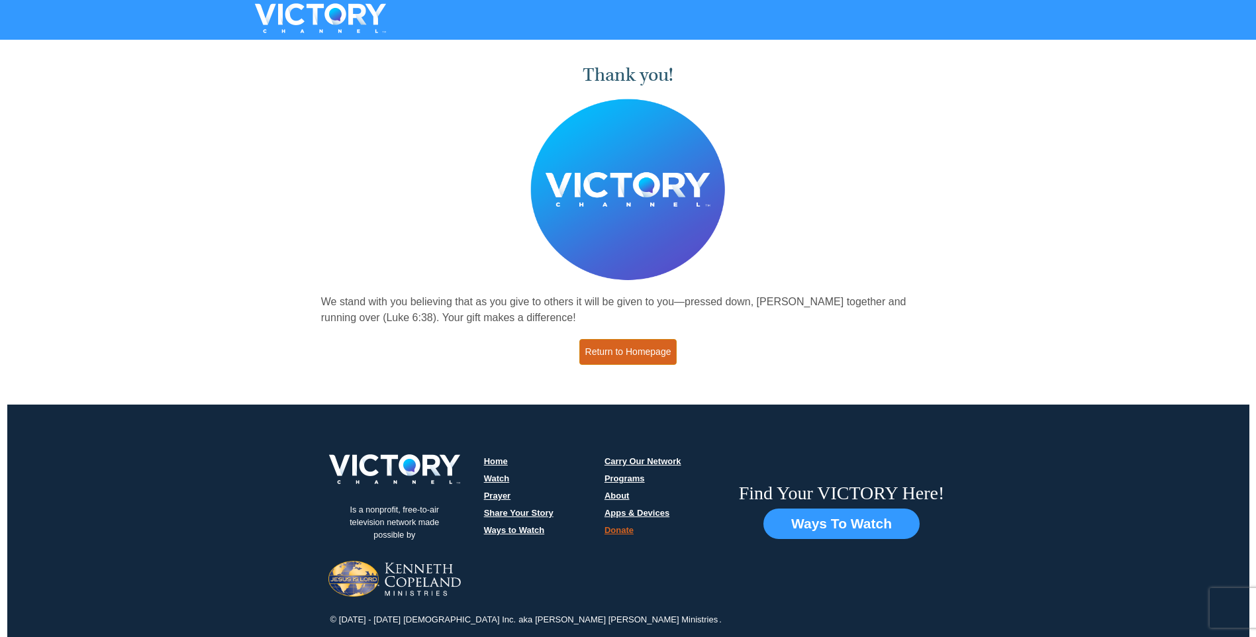
click at [625, 358] on link "Return to Homepage" at bounding box center [628, 352] width 98 height 26
